Goal: Information Seeking & Learning: Check status

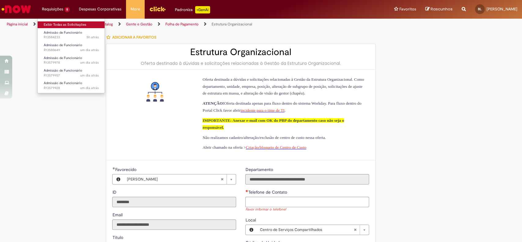
click at [64, 25] on link "Exibir Todas as Solicitações" at bounding box center [71, 24] width 67 height 7
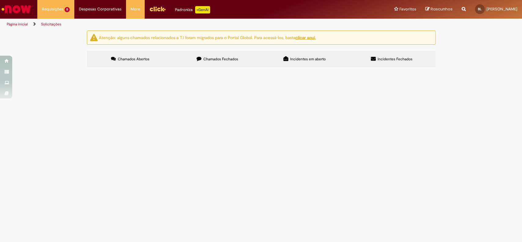
click at [0, 0] on span "Bom dia, aninha, tudo bem? Abrindo um chamado aqui para uma admissão do [PERSON…" at bounding box center [0, 0] width 0 height 0
click at [0, 0] on span "Pendente Usuário" at bounding box center [0, 0] width 0 height 0
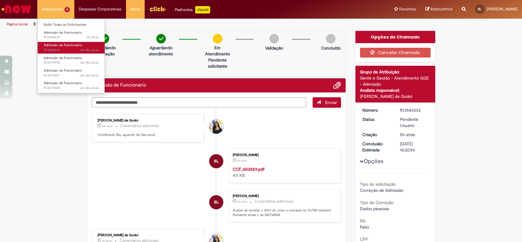
click at [64, 43] on span "Admissão de Funcionário" at bounding box center [63, 45] width 39 height 5
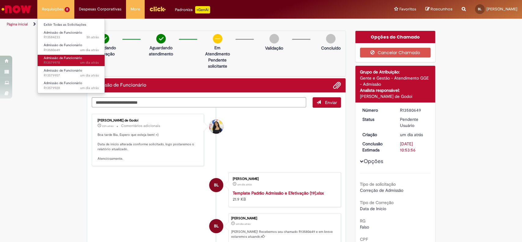
click at [60, 61] on span "um dia atrás um dia atrás R13579978" at bounding box center [71, 62] width 55 height 5
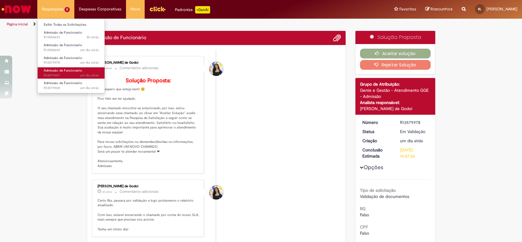
click at [61, 75] on span "um dia atrás um dia atrás R13579957" at bounding box center [71, 75] width 55 height 5
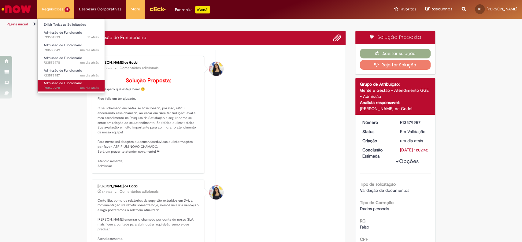
click at [61, 86] on span "um dia atrás um dia atrás R13579928" at bounding box center [71, 88] width 55 height 5
